Goal: Register for event/course

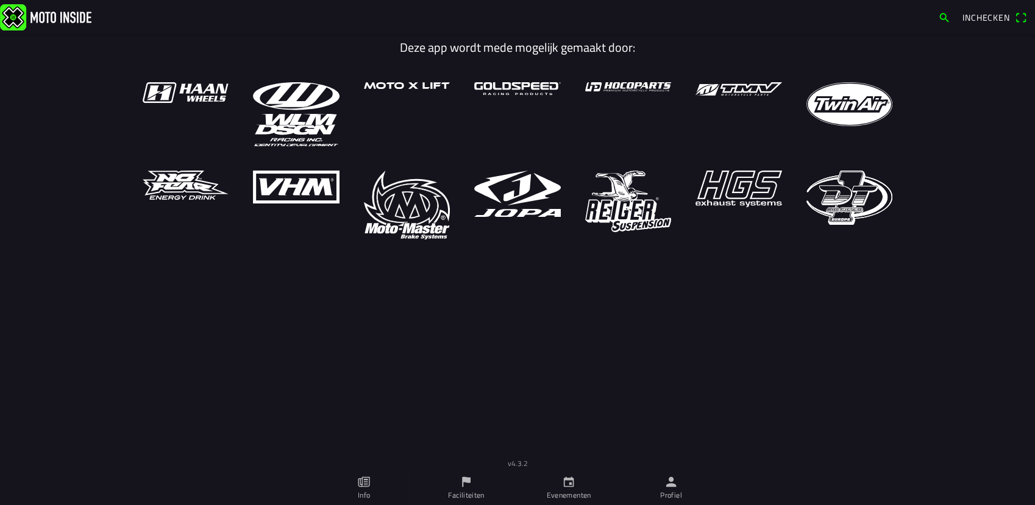
click at [971, 16] on span "Inchecken" at bounding box center [986, 17] width 48 height 13
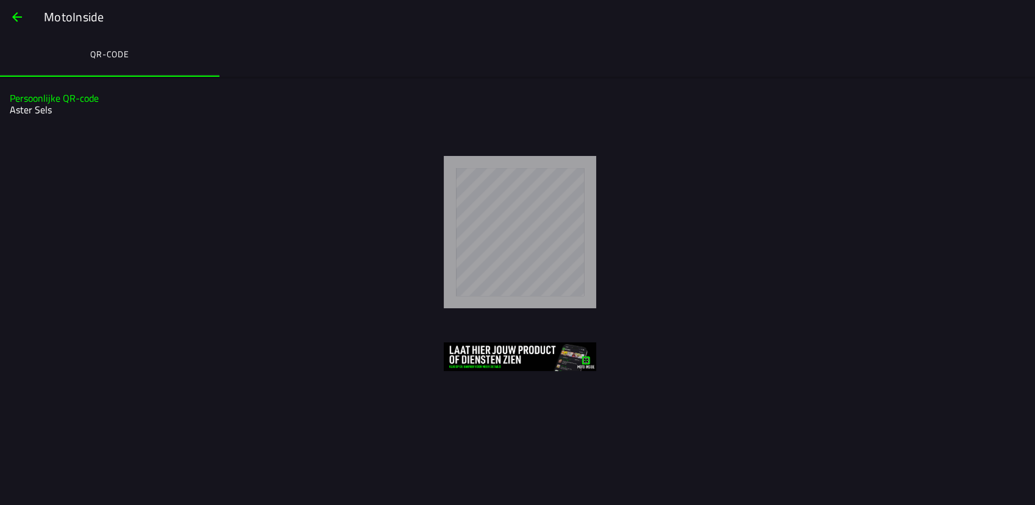
click at [123, 52] on ion-label "QR-code" at bounding box center [109, 54] width 39 height 13
click at [0, 0] on slot "Persoonlijke QR-code" at bounding box center [0, 0] width 0 height 0
click at [15, 21] on span "button" at bounding box center [17, 16] width 15 height 29
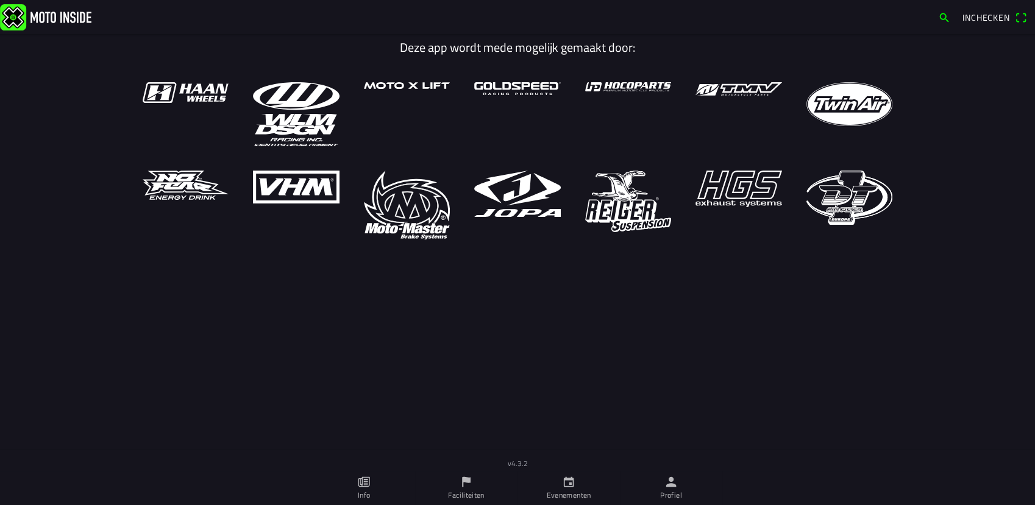
click at [568, 483] on icon "kalender" at bounding box center [568, 481] width 13 height 13
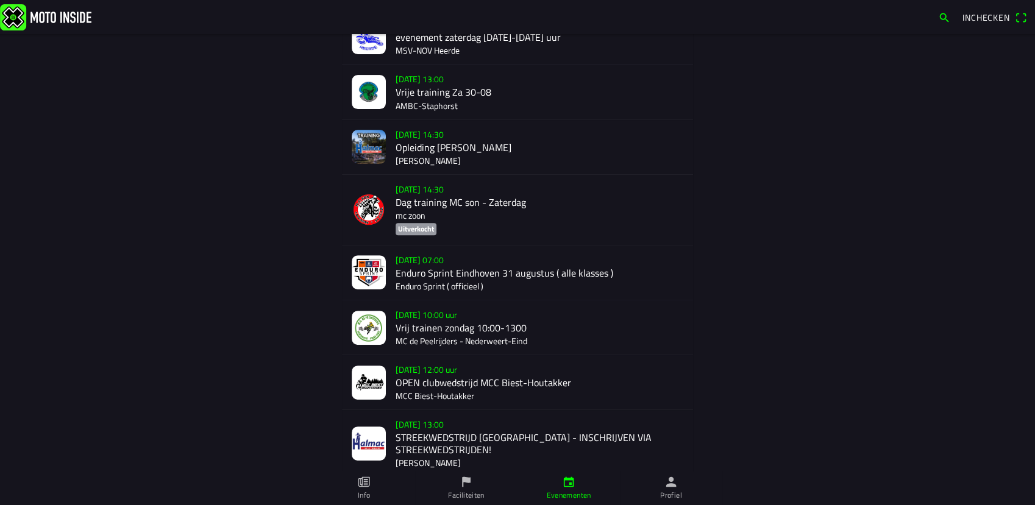
scroll to position [473, 0]
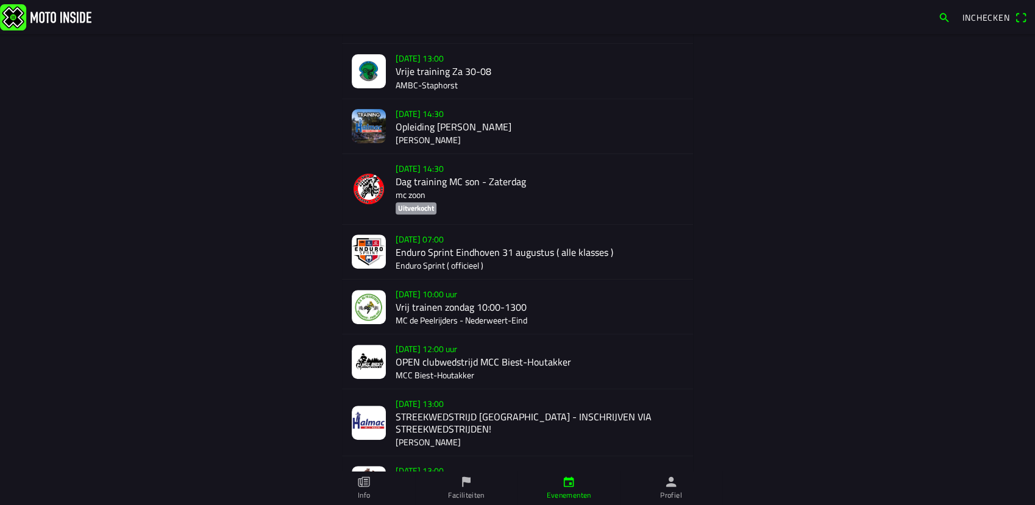
click at [449, 349] on div "[DATE] 12:00 uur OPEN clubwedstrijd MCC Biest-Houtakker MCC Biest-Houtakker" at bounding box center [539, 361] width 288 height 54
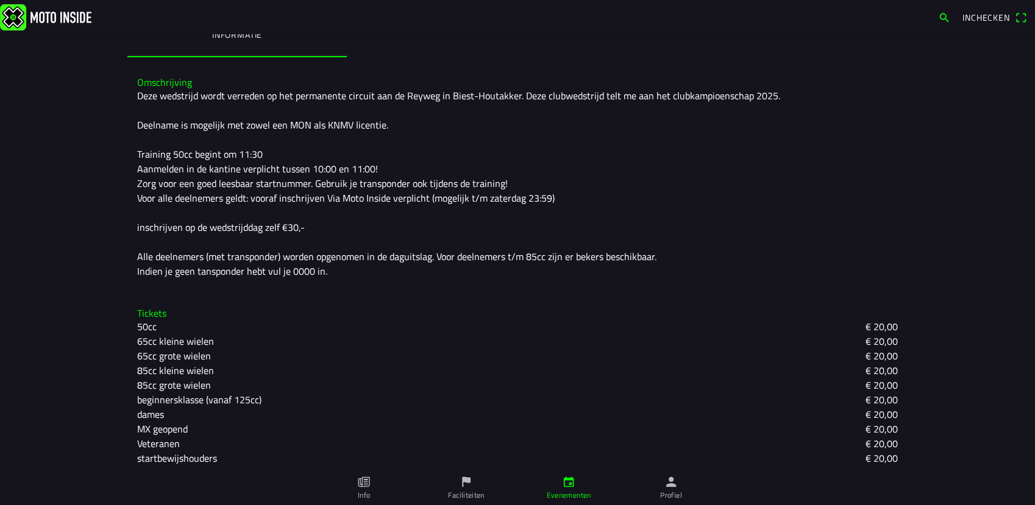
scroll to position [302, 0]
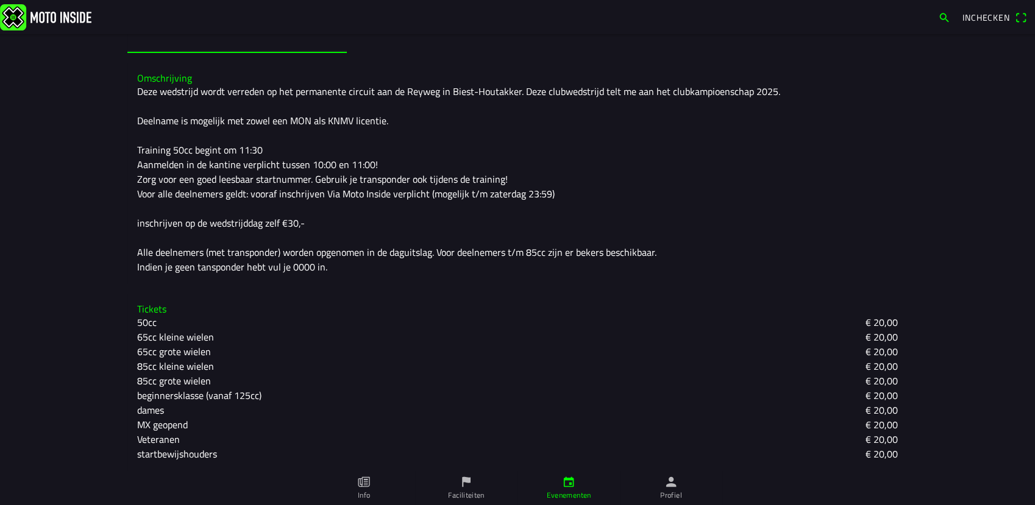
click at [0, 0] on slot "beginnersklasse (vanaf 125cc)" at bounding box center [0, 0] width 0 height 0
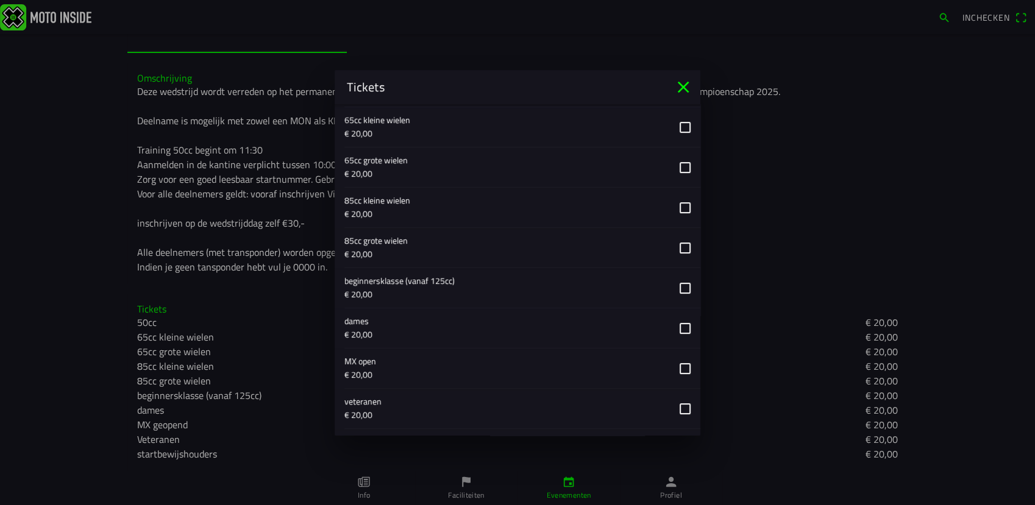
scroll to position [609, 0]
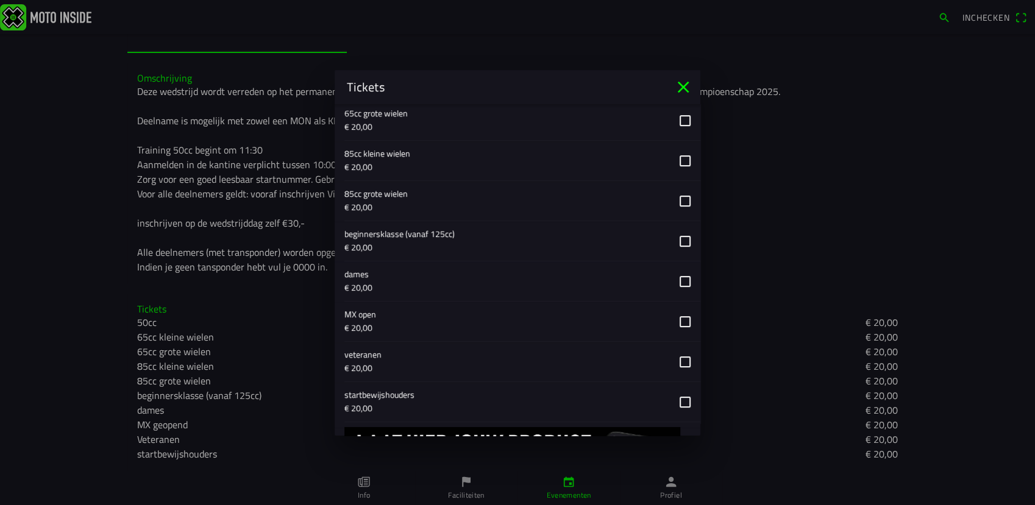
click at [671, 239] on button "button" at bounding box center [522, 241] width 356 height 40
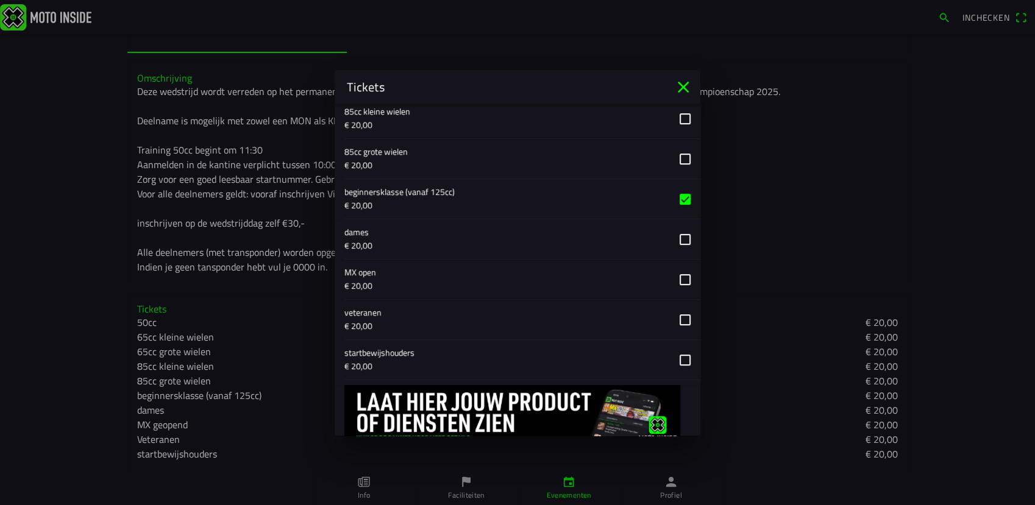
scroll to position [696, 0]
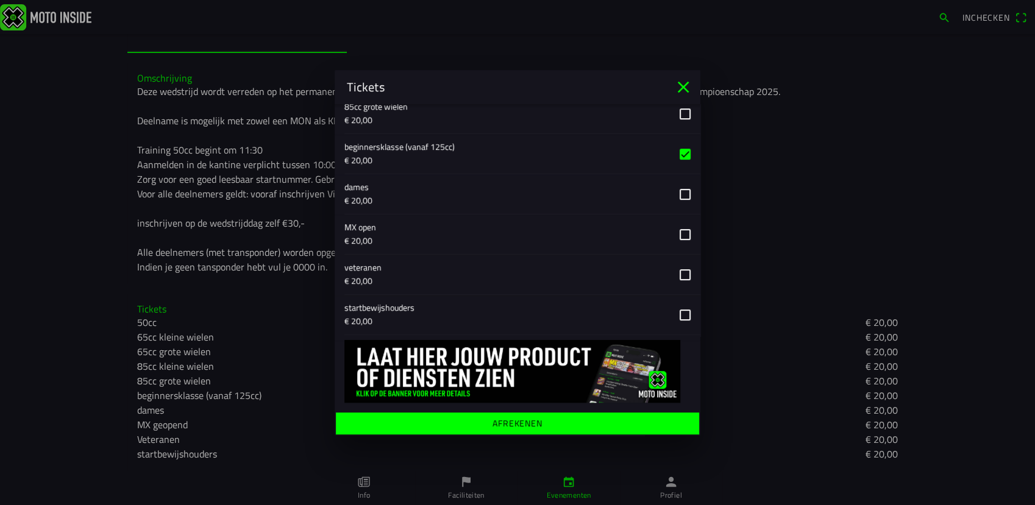
click at [561, 425] on span "Afrekenen" at bounding box center [517, 423] width 344 height 22
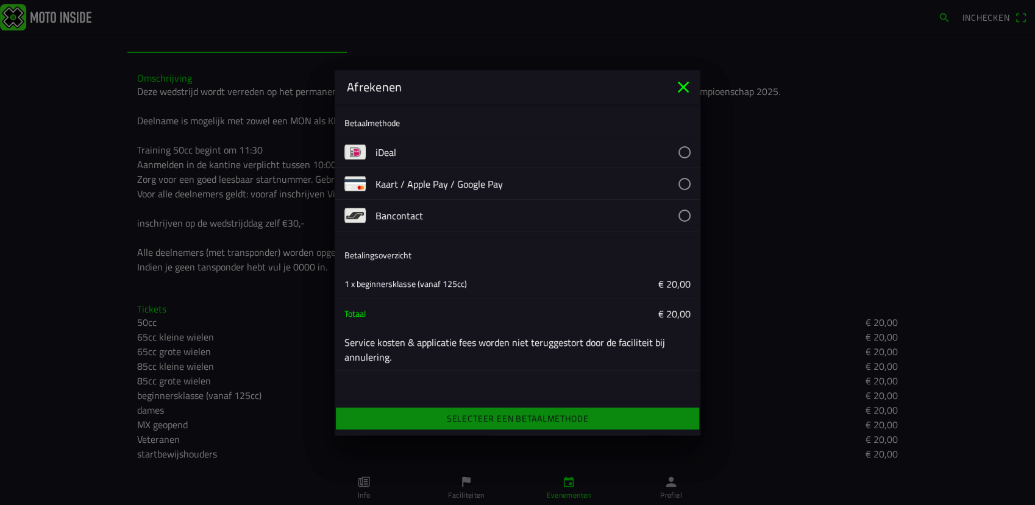
click at [684, 219] on button "button" at bounding box center [537, 215] width 325 height 31
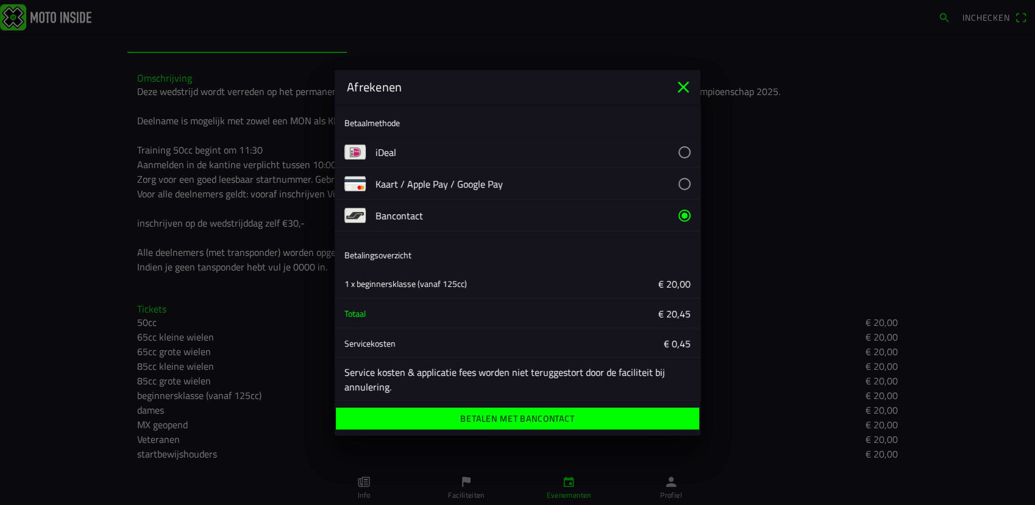
click at [570, 414] on ion-label "Betalen met Bancontact" at bounding box center [517, 418] width 114 height 9
